Goal: Task Accomplishment & Management: Use online tool/utility

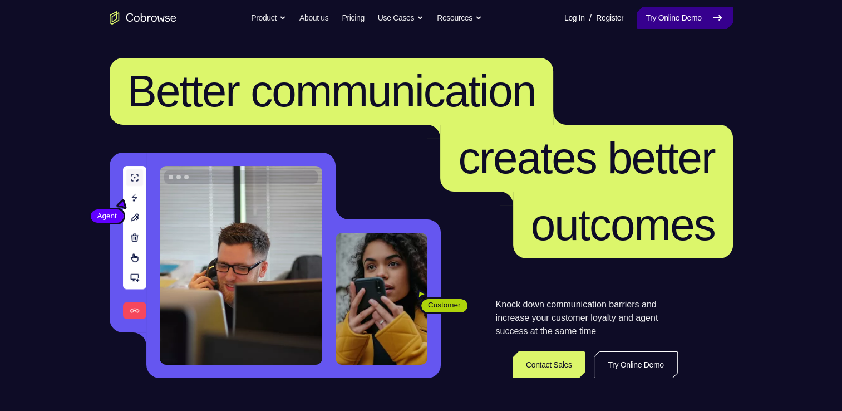
click at [687, 14] on link "Try Online Demo" at bounding box center [685, 18] width 96 height 22
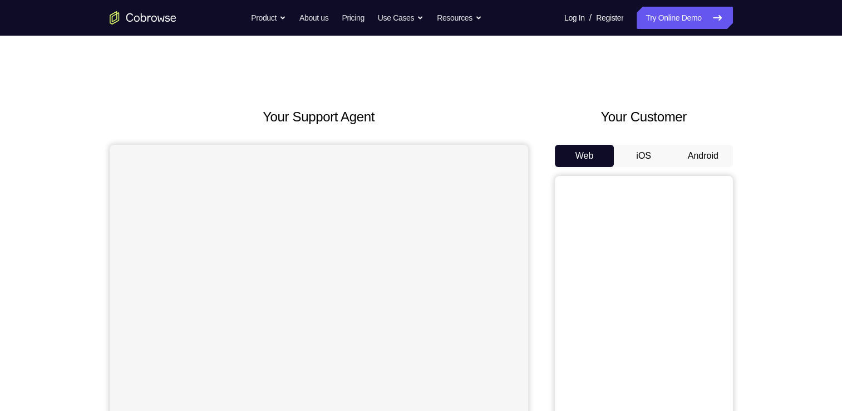
click at [708, 145] on button "Android" at bounding box center [704, 156] width 60 height 22
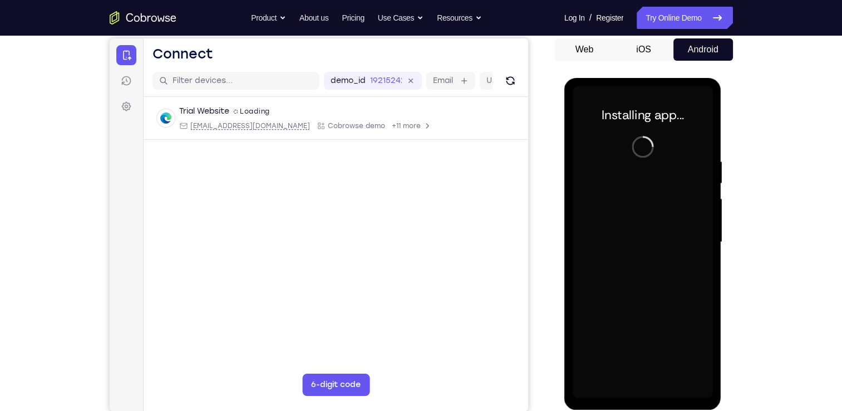
scroll to position [90, 0]
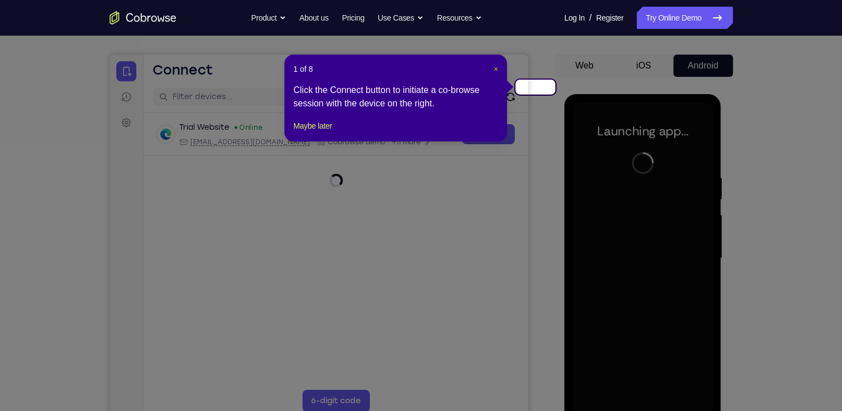
click at [498, 68] on button "×" at bounding box center [496, 68] width 4 height 11
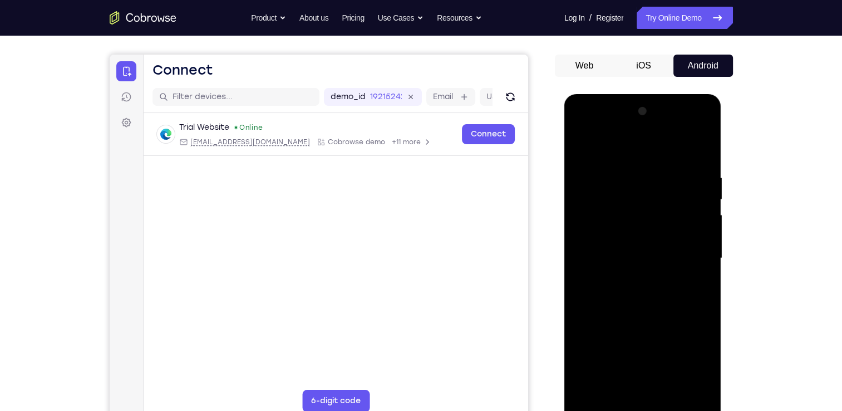
click at [637, 406] on div at bounding box center [643, 258] width 140 height 312
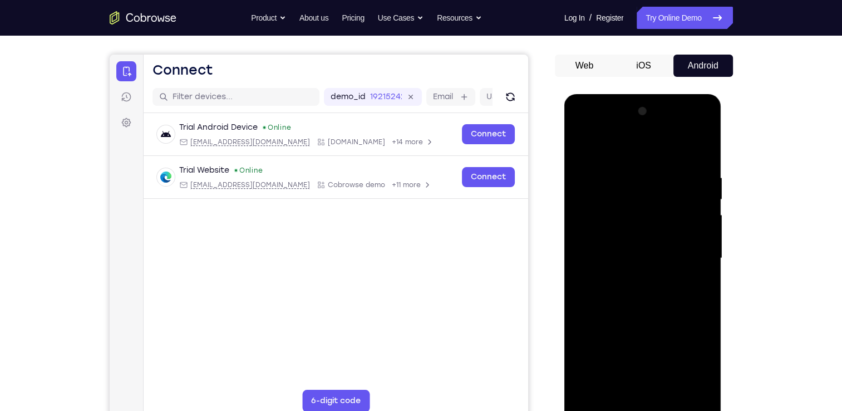
click at [691, 365] on div at bounding box center [643, 258] width 140 height 312
click at [595, 149] on div at bounding box center [643, 258] width 140 height 312
click at [700, 260] on div at bounding box center [643, 258] width 140 height 312
click at [627, 279] on div at bounding box center [643, 258] width 140 height 312
click at [651, 243] on div at bounding box center [643, 258] width 140 height 312
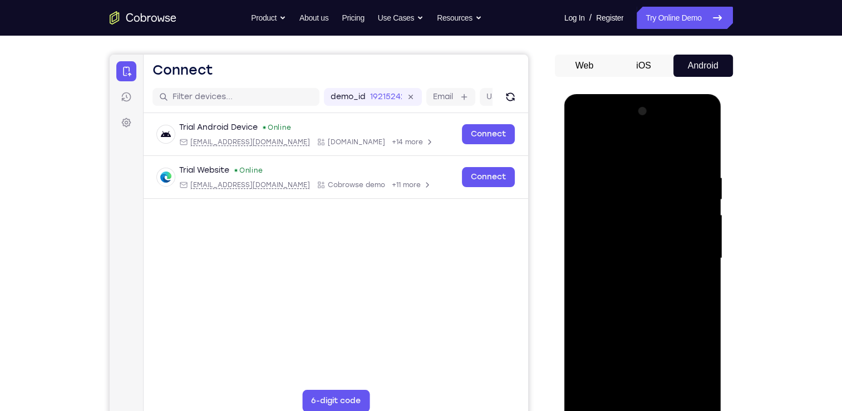
click at [642, 237] on div at bounding box center [643, 258] width 140 height 312
click at [615, 261] on div at bounding box center [643, 258] width 140 height 312
click at [651, 298] on div at bounding box center [643, 258] width 140 height 312
click at [636, 291] on div at bounding box center [643, 258] width 140 height 312
click at [696, 272] on div at bounding box center [643, 258] width 140 height 312
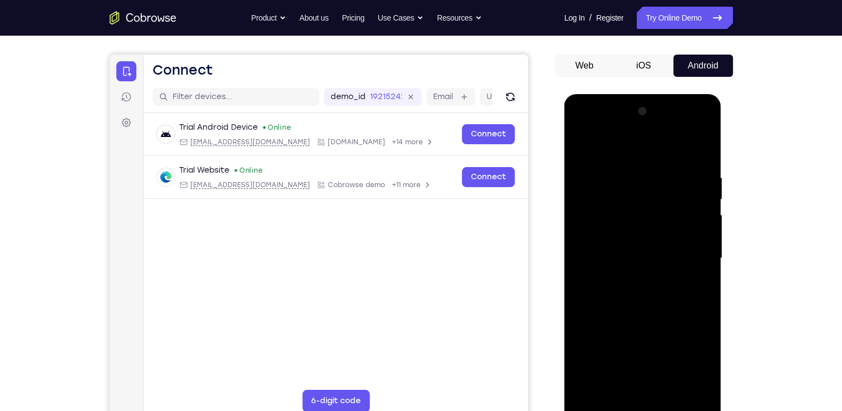
click at [670, 308] on div at bounding box center [643, 258] width 140 height 312
click at [675, 384] on div at bounding box center [643, 258] width 140 height 312
click at [645, 319] on div at bounding box center [643, 258] width 140 height 312
click at [641, 260] on div at bounding box center [643, 258] width 140 height 312
click at [584, 148] on div at bounding box center [643, 258] width 140 height 312
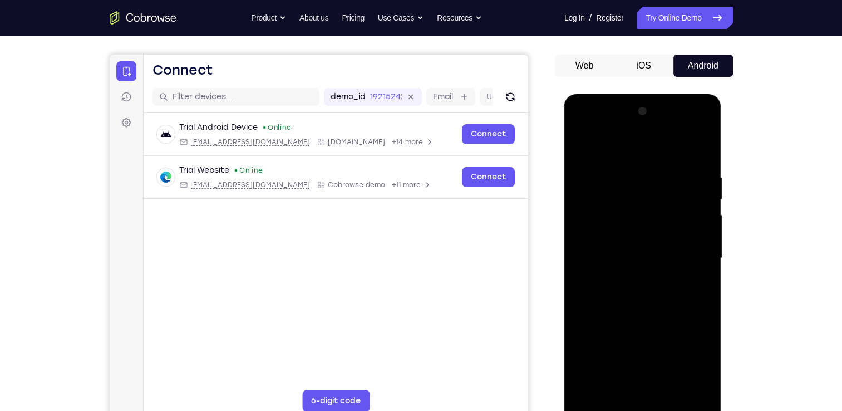
click at [584, 142] on div at bounding box center [643, 258] width 140 height 312
click at [705, 146] on div at bounding box center [643, 258] width 140 height 312
click at [582, 142] on div at bounding box center [643, 258] width 140 height 312
click at [626, 168] on div at bounding box center [643, 258] width 140 height 312
click at [696, 198] on div at bounding box center [643, 258] width 140 height 312
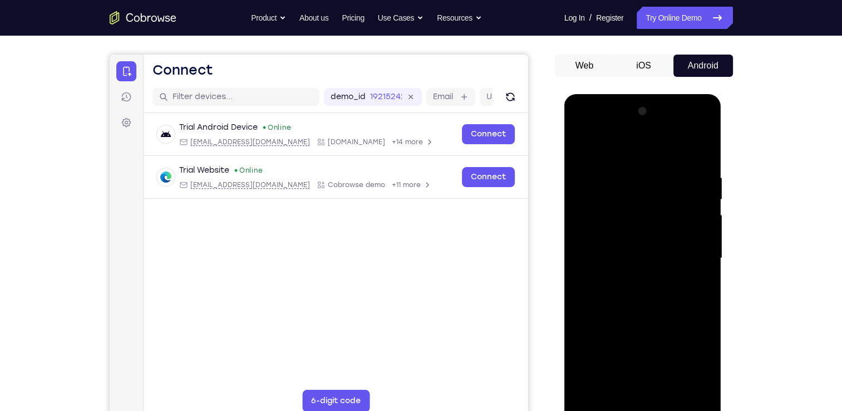
click at [696, 198] on div at bounding box center [643, 258] width 140 height 312
click at [696, 188] on div at bounding box center [643, 258] width 140 height 312
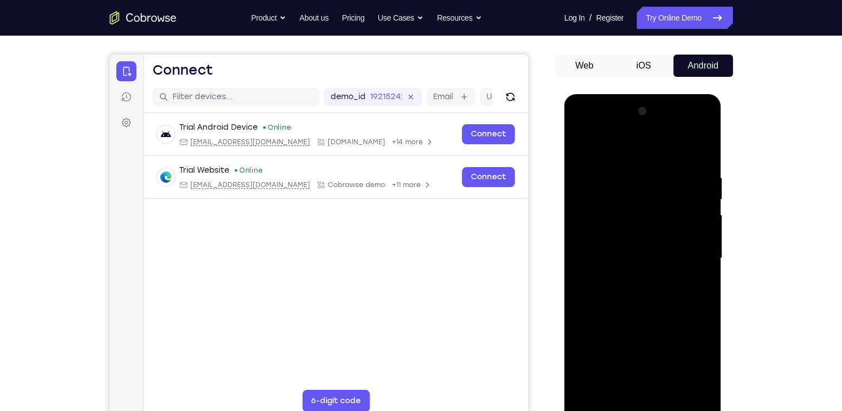
click at [696, 188] on div at bounding box center [643, 258] width 140 height 312
click at [701, 154] on div at bounding box center [643, 258] width 140 height 312
drag, startPoint x: 701, startPoint y: 173, endPoint x: 591, endPoint y: 174, distance: 110.2
click at [591, 174] on div at bounding box center [643, 258] width 140 height 312
drag, startPoint x: 685, startPoint y: 169, endPoint x: 597, endPoint y: 171, distance: 87.4
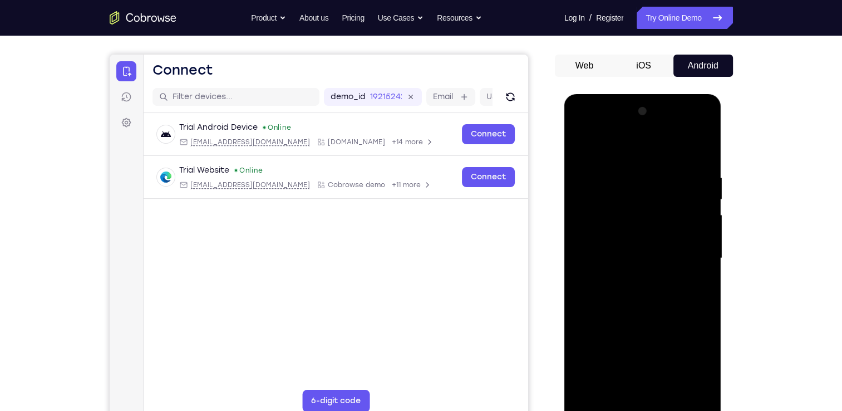
click at [597, 171] on div at bounding box center [643, 258] width 140 height 312
drag, startPoint x: 651, startPoint y: 251, endPoint x: 664, endPoint y: 185, distance: 67.6
click at [664, 185] on div at bounding box center [643, 258] width 140 height 312
click at [704, 224] on div at bounding box center [643, 258] width 140 height 312
click at [704, 227] on div at bounding box center [643, 258] width 140 height 312
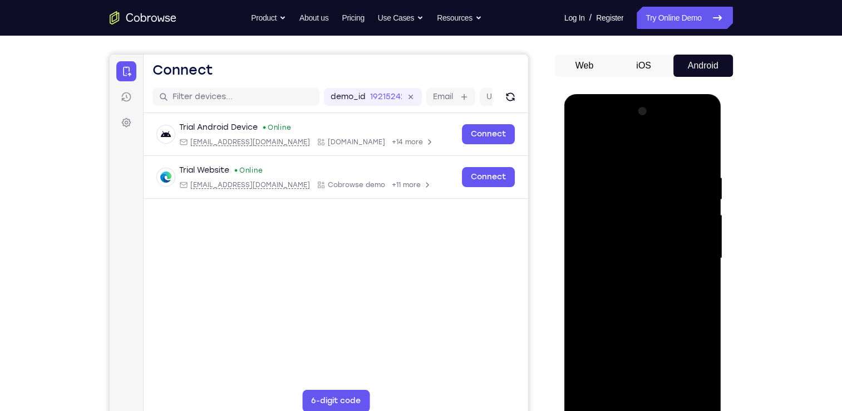
click at [704, 227] on div at bounding box center [643, 258] width 140 height 312
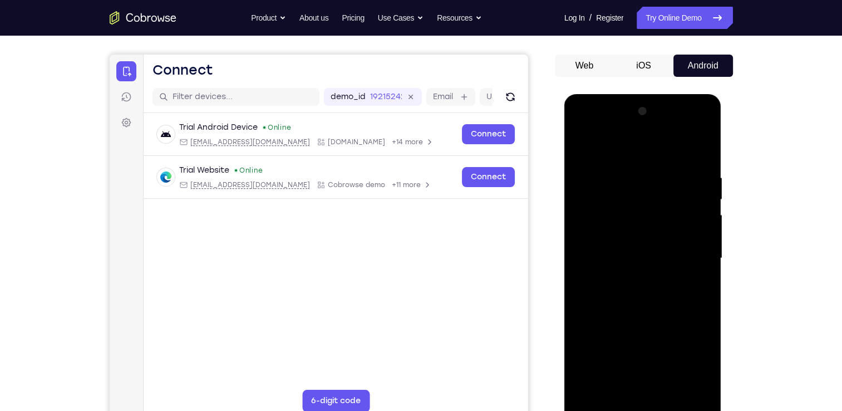
click at [704, 227] on div at bounding box center [643, 258] width 140 height 312
click at [582, 315] on div at bounding box center [643, 258] width 140 height 312
drag, startPoint x: 629, startPoint y: 325, endPoint x: 640, endPoint y: 180, distance: 144.6
click at [640, 180] on div at bounding box center [643, 258] width 140 height 312
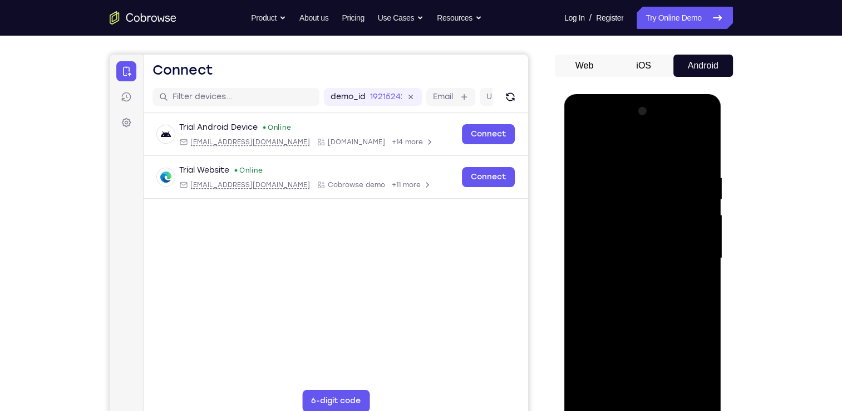
drag, startPoint x: 645, startPoint y: 318, endPoint x: 663, endPoint y: 161, distance: 158.1
click at [663, 161] on div at bounding box center [643, 258] width 140 height 312
drag, startPoint x: 667, startPoint y: 269, endPoint x: 659, endPoint y: 144, distance: 125.6
click at [659, 144] on div at bounding box center [643, 258] width 140 height 312
drag, startPoint x: 660, startPoint y: 301, endPoint x: 672, endPoint y: 179, distance: 122.5
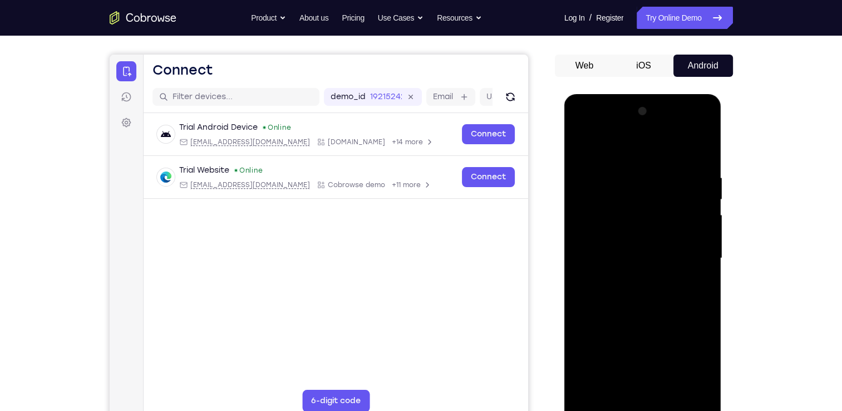
click at [672, 179] on div at bounding box center [643, 258] width 140 height 312
drag, startPoint x: 657, startPoint y: 322, endPoint x: 672, endPoint y: 212, distance: 111.3
click at [672, 212] on div at bounding box center [643, 258] width 140 height 312
drag, startPoint x: 653, startPoint y: 345, endPoint x: 666, endPoint y: 189, distance: 156.4
click at [666, 189] on div at bounding box center [643, 258] width 140 height 312
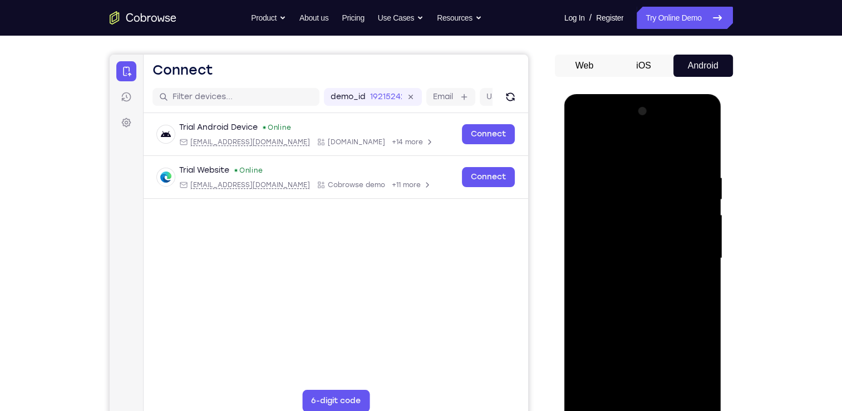
drag, startPoint x: 608, startPoint y: 356, endPoint x: 660, endPoint y: 171, distance: 191.9
click at [660, 171] on div at bounding box center [643, 258] width 140 height 312
drag, startPoint x: 653, startPoint y: 325, endPoint x: 682, endPoint y: 172, distance: 155.3
click at [682, 172] on div at bounding box center [643, 258] width 140 height 312
drag, startPoint x: 601, startPoint y: 370, endPoint x: 672, endPoint y: 200, distance: 184.3
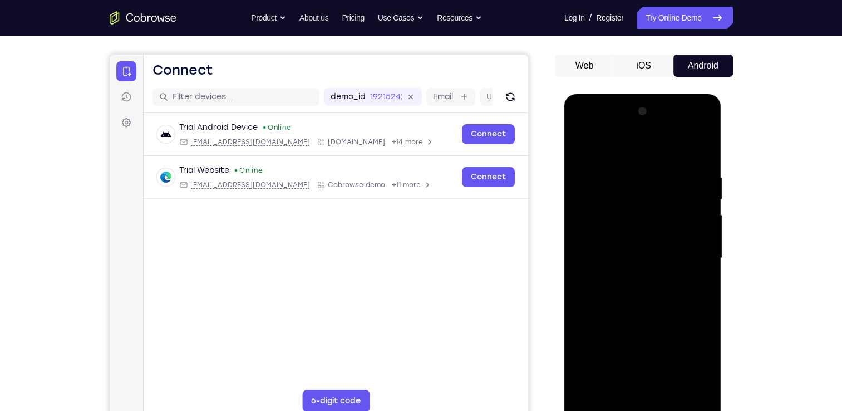
click at [672, 200] on div at bounding box center [643, 258] width 140 height 312
click at [588, 384] on div at bounding box center [643, 258] width 140 height 312
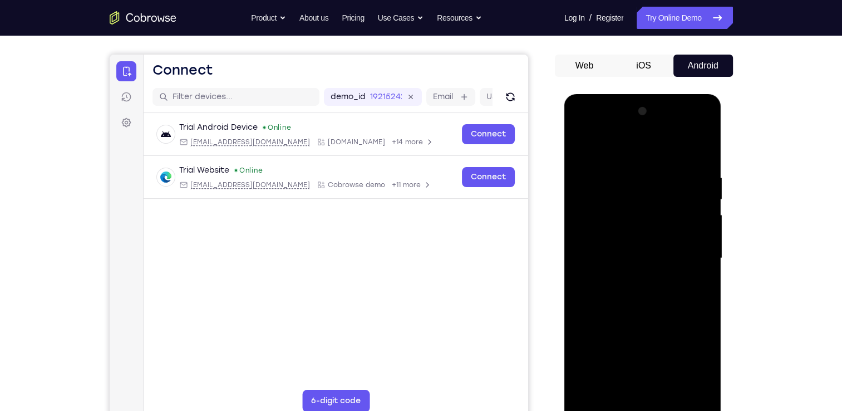
drag, startPoint x: 617, startPoint y: 173, endPoint x: 818, endPoint y: 165, distance: 201.1
click at [723, 165] on html "Online web based iOS Simulators and Android Emulators. Run iPhone, iPad, Mobile…" at bounding box center [643, 261] width 159 height 334
drag, startPoint x: 649, startPoint y: 175, endPoint x: 649, endPoint y: 319, distance: 144.2
click at [649, 319] on div at bounding box center [643, 258] width 140 height 312
drag, startPoint x: 640, startPoint y: 154, endPoint x: 649, endPoint y: 279, distance: 125.6
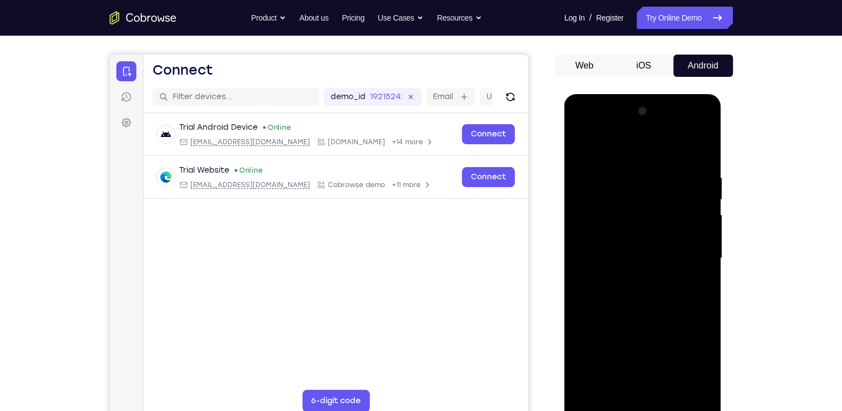
click at [649, 279] on div at bounding box center [643, 258] width 140 height 312
click at [675, 391] on div at bounding box center [643, 258] width 140 height 312
drag, startPoint x: 687, startPoint y: 208, endPoint x: 634, endPoint y: 214, distance: 53.2
click at [634, 214] on div at bounding box center [643, 258] width 140 height 312
drag, startPoint x: 682, startPoint y: 209, endPoint x: 605, endPoint y: 222, distance: 78.5
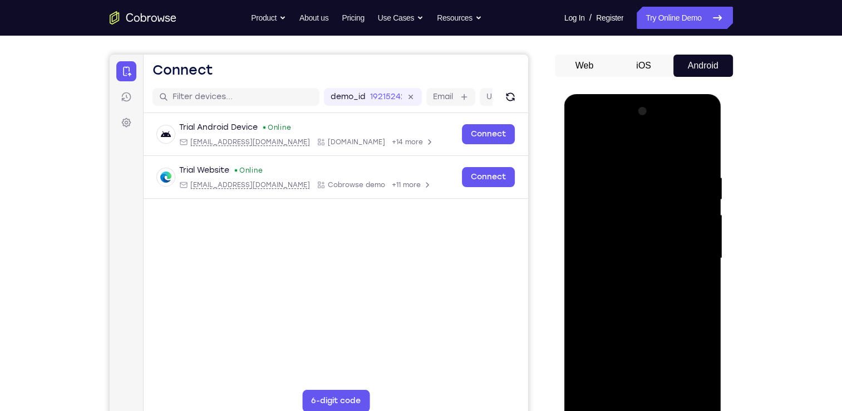
click at [605, 222] on div at bounding box center [643, 258] width 140 height 312
drag, startPoint x: 693, startPoint y: 210, endPoint x: 622, endPoint y: 202, distance: 71.7
click at [622, 202] on div at bounding box center [643, 258] width 140 height 312
drag, startPoint x: 610, startPoint y: 207, endPoint x: 782, endPoint y: 213, distance: 171.6
click at [723, 213] on html "Online web based iOS Simulators and Android Emulators. Run iPhone, iPad, Mobile…" at bounding box center [643, 261] width 159 height 334
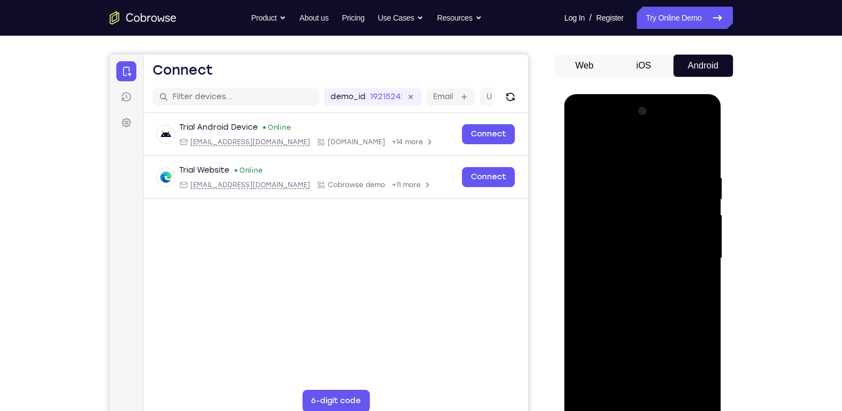
drag, startPoint x: 607, startPoint y: 208, endPoint x: 821, endPoint y: 201, distance: 213.3
click at [723, 201] on html "Online web based iOS Simulators and Android Emulators. Run iPhone, iPad, Mobile…" at bounding box center [643, 261] width 159 height 334
click at [586, 184] on div at bounding box center [643, 258] width 140 height 312
click at [579, 147] on div at bounding box center [643, 258] width 140 height 312
click at [631, 274] on div at bounding box center [643, 258] width 140 height 312
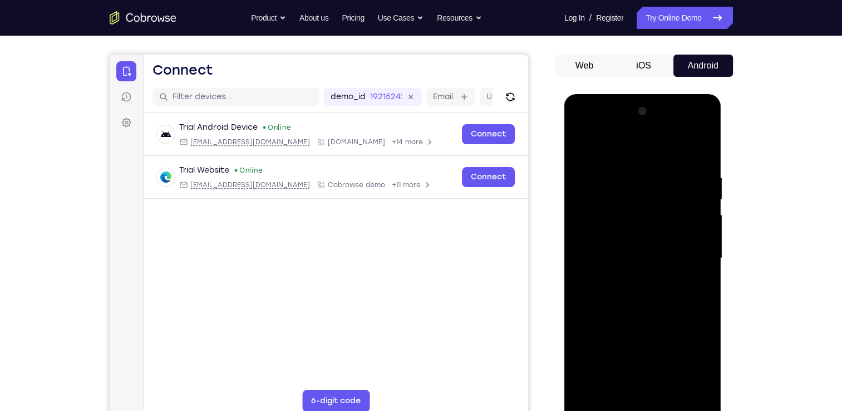
click at [616, 144] on div at bounding box center [643, 258] width 140 height 312
click at [688, 300] on div at bounding box center [643, 258] width 140 height 312
click at [579, 145] on div at bounding box center [643, 258] width 140 height 312
click at [603, 218] on div at bounding box center [643, 258] width 140 height 312
click at [583, 141] on div at bounding box center [643, 258] width 140 height 312
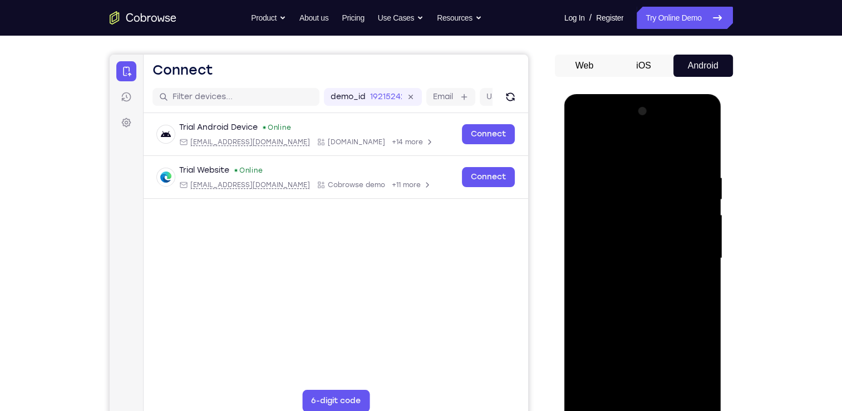
click at [583, 141] on div at bounding box center [643, 258] width 140 height 312
click at [584, 144] on div at bounding box center [643, 258] width 140 height 312
click at [625, 180] on div at bounding box center [643, 258] width 140 height 312
click at [699, 218] on div at bounding box center [643, 258] width 140 height 312
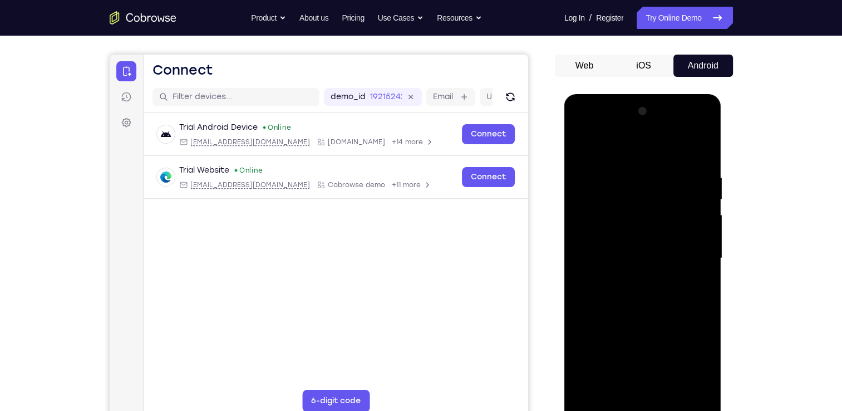
click at [699, 218] on div at bounding box center [643, 258] width 140 height 312
click at [702, 231] on div at bounding box center [643, 258] width 140 height 312
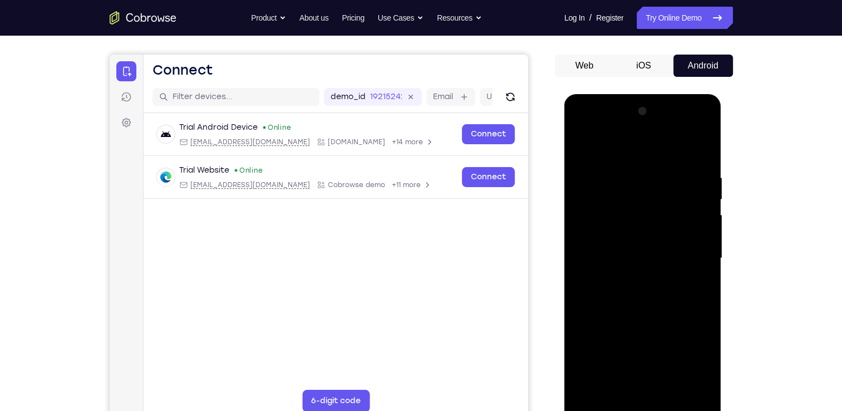
click at [702, 231] on div at bounding box center [643, 258] width 140 height 312
drag, startPoint x: 702, startPoint y: 231, endPoint x: 575, endPoint y: 213, distance: 128.2
click at [575, 213] on div at bounding box center [643, 258] width 140 height 312
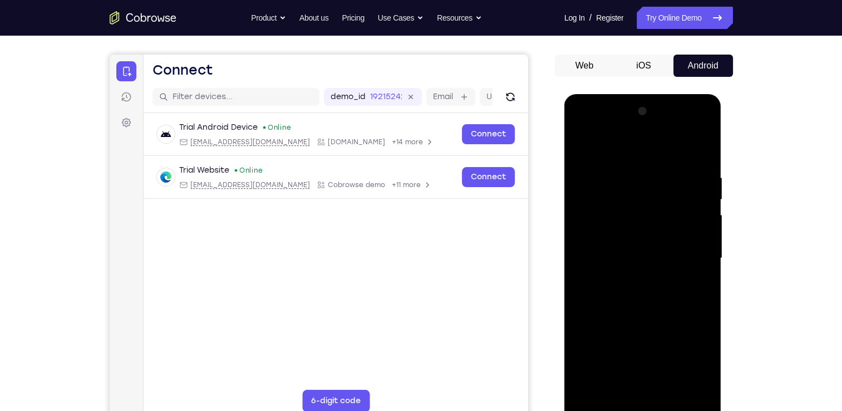
click at [700, 219] on div at bounding box center [643, 258] width 140 height 312
click at [700, 151] on div at bounding box center [643, 258] width 140 height 312
drag, startPoint x: 643, startPoint y: 155, endPoint x: 644, endPoint y: 319, distance: 164.2
click at [644, 319] on div at bounding box center [643, 258] width 140 height 312
click at [703, 307] on div at bounding box center [643, 258] width 140 height 312
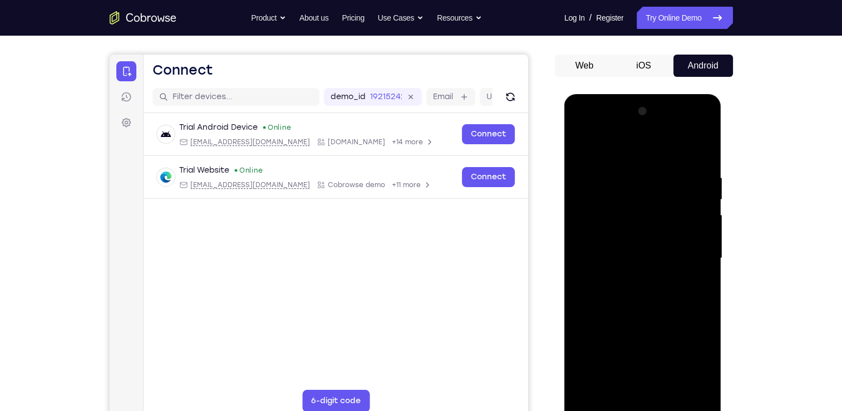
click at [703, 307] on div at bounding box center [643, 258] width 140 height 312
drag, startPoint x: 685, startPoint y: 290, endPoint x: 680, endPoint y: 189, distance: 100.9
click at [680, 189] on div at bounding box center [643, 258] width 140 height 312
drag, startPoint x: 646, startPoint y: 337, endPoint x: 691, endPoint y: 163, distance: 180.4
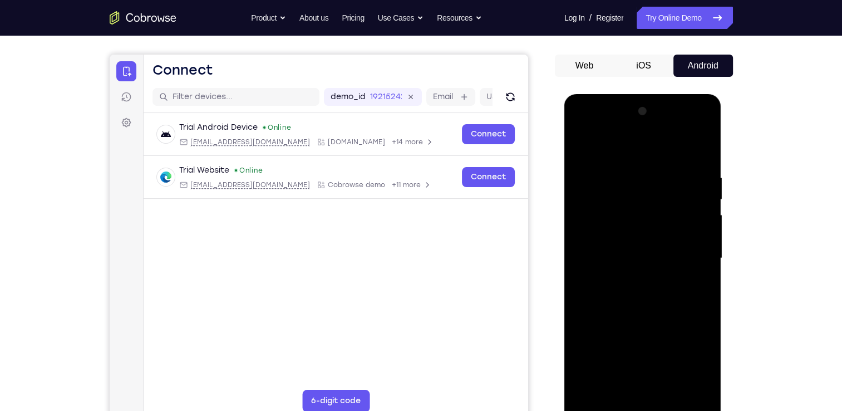
click at [691, 163] on div at bounding box center [643, 258] width 140 height 312
drag, startPoint x: 643, startPoint y: 350, endPoint x: 687, endPoint y: 194, distance: 162.6
click at [687, 194] on div at bounding box center [643, 258] width 140 height 312
drag, startPoint x: 645, startPoint y: 345, endPoint x: 695, endPoint y: 174, distance: 178.1
click at [695, 174] on div at bounding box center [643, 258] width 140 height 312
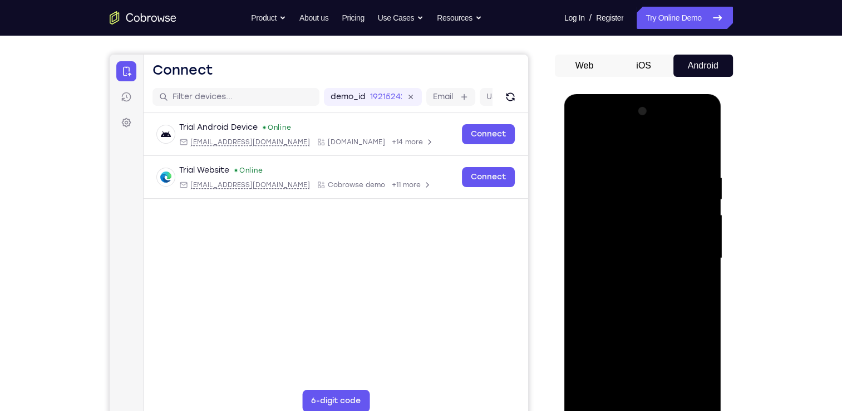
drag, startPoint x: 655, startPoint y: 313, endPoint x: 706, endPoint y: 181, distance: 141.7
click at [706, 181] on div at bounding box center [643, 258] width 140 height 312
drag, startPoint x: 650, startPoint y: 337, endPoint x: 659, endPoint y: 164, distance: 173.4
click at [659, 164] on div at bounding box center [643, 258] width 140 height 312
drag, startPoint x: 640, startPoint y: 348, endPoint x: 655, endPoint y: 233, distance: 115.6
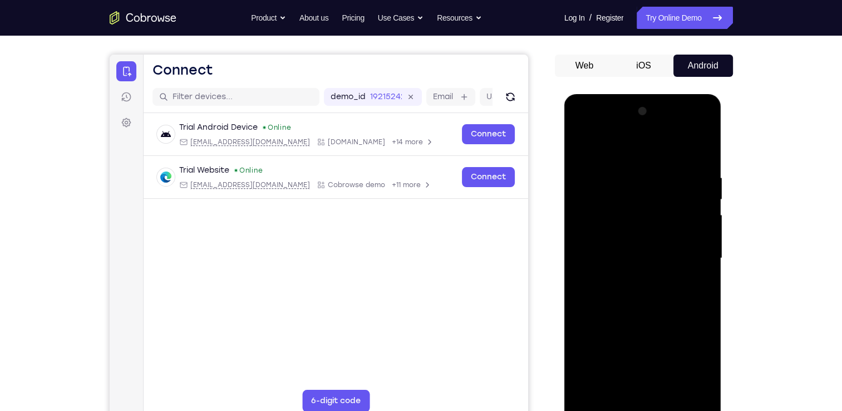
click at [655, 233] on div at bounding box center [643, 258] width 140 height 312
drag, startPoint x: 662, startPoint y: 204, endPoint x: 664, endPoint y: 245, distance: 41.2
click at [664, 245] on div at bounding box center [643, 258] width 140 height 312
click at [704, 239] on div at bounding box center [643, 258] width 140 height 312
click at [708, 233] on div at bounding box center [643, 258] width 140 height 312
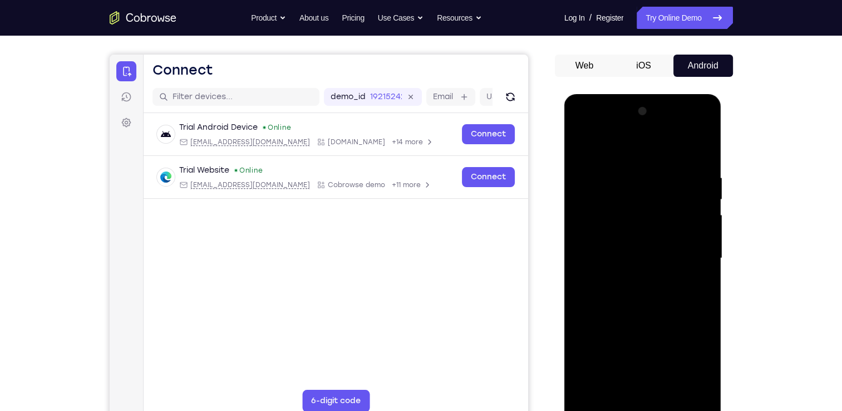
click at [708, 235] on div at bounding box center [643, 258] width 140 height 312
drag, startPoint x: 635, startPoint y: 356, endPoint x: 667, endPoint y: 190, distance: 169.0
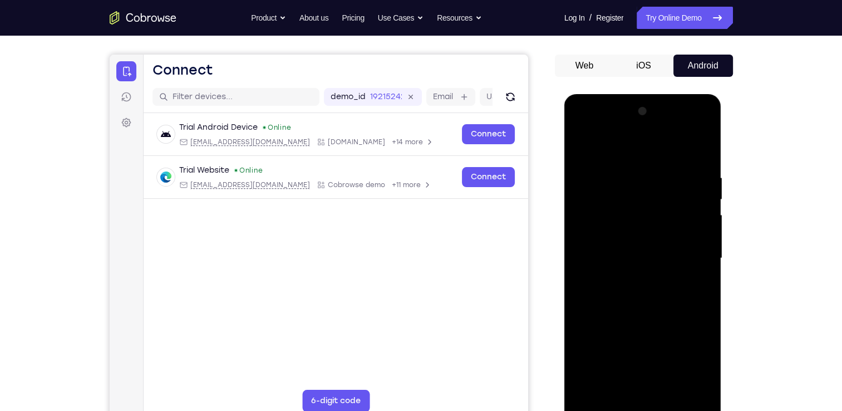
click at [667, 190] on div at bounding box center [643, 258] width 140 height 312
drag, startPoint x: 648, startPoint y: 280, endPoint x: 686, endPoint y: 164, distance: 122.0
click at [686, 164] on div at bounding box center [643, 258] width 140 height 312
drag, startPoint x: 649, startPoint y: 332, endPoint x: 676, endPoint y: 233, distance: 102.8
click at [676, 233] on div at bounding box center [643, 258] width 140 height 312
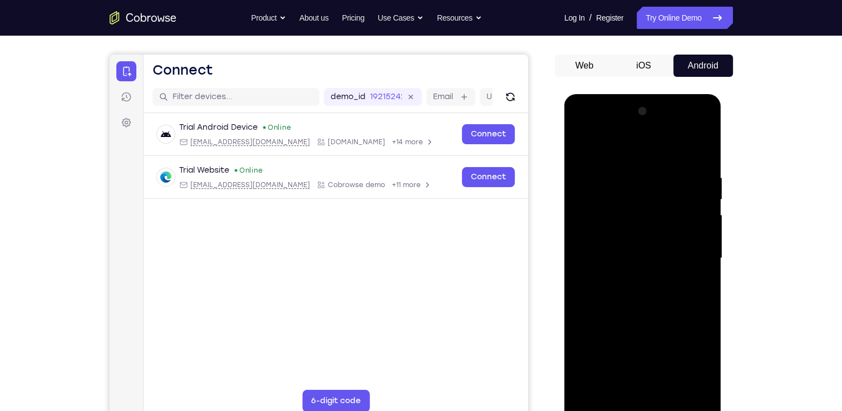
drag, startPoint x: 639, startPoint y: 319, endPoint x: 673, endPoint y: 204, distance: 119.6
click at [673, 204] on div at bounding box center [643, 258] width 140 height 312
click at [589, 389] on div at bounding box center [643, 258] width 140 height 312
click at [692, 391] on div at bounding box center [643, 258] width 140 height 312
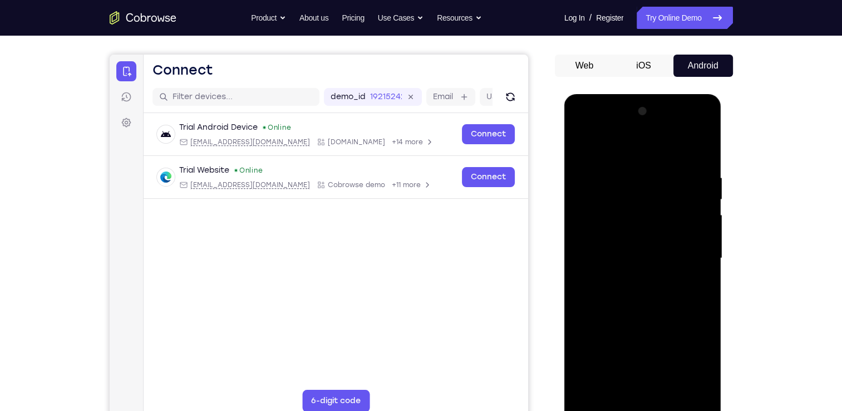
click at [587, 391] on div at bounding box center [643, 258] width 140 height 312
click at [667, 166] on div at bounding box center [643, 258] width 140 height 312
click at [701, 156] on div at bounding box center [643, 258] width 140 height 312
